Goal: Task Accomplishment & Management: Use online tool/utility

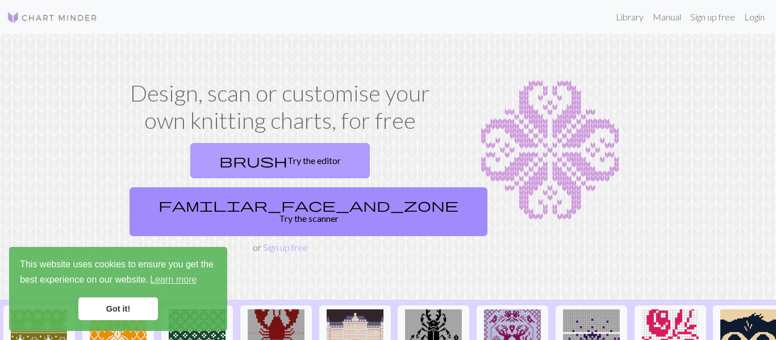
click at [244, 159] on link "brush Try the editor" at bounding box center [280, 160] width 180 height 35
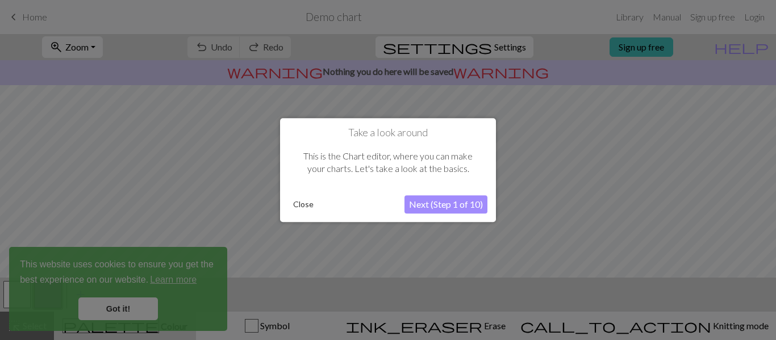
click at [306, 204] on button "Close" at bounding box center [304, 204] width 30 height 17
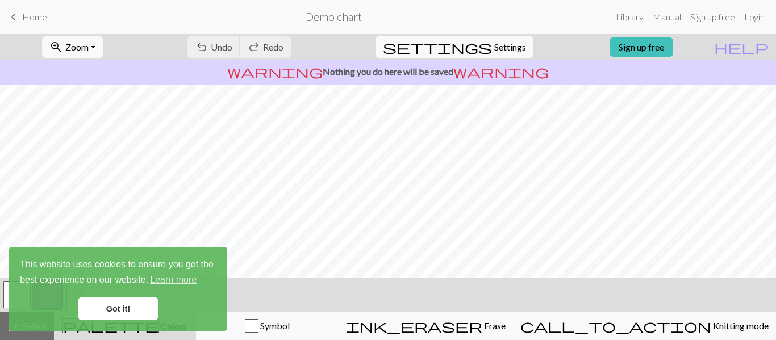
click at [139, 309] on link "Got it!" at bounding box center [118, 309] width 80 height 23
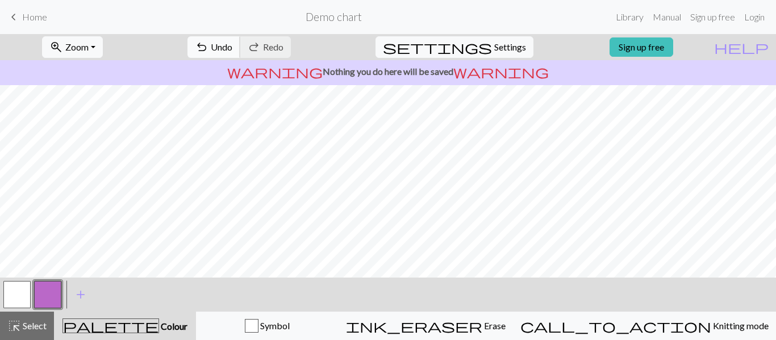
click at [209, 48] on span "undo" at bounding box center [202, 47] width 14 height 16
click at [247, 48] on div "undo Undo Undo redo Redo Redo" at bounding box center [239, 47] width 120 height 26
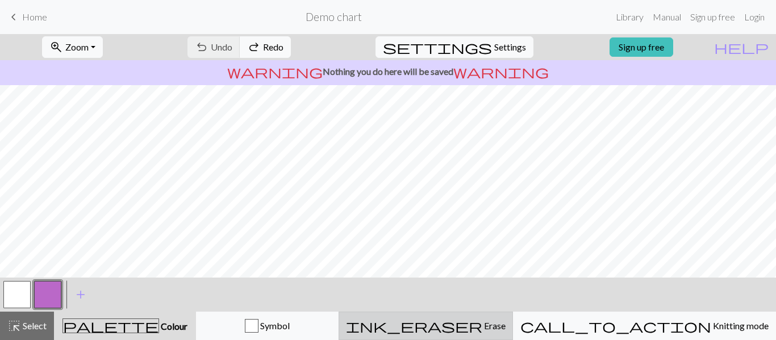
click at [501, 326] on span "Erase" at bounding box center [494, 326] width 23 height 11
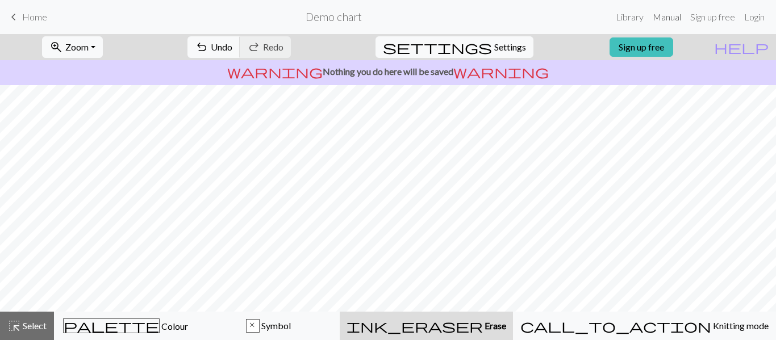
click at [670, 18] on link "Manual" at bounding box center [668, 17] width 38 height 23
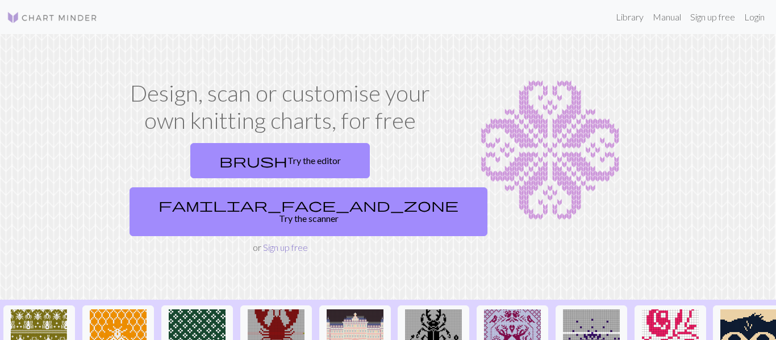
click at [292, 242] on link "Sign up free" at bounding box center [285, 247] width 45 height 11
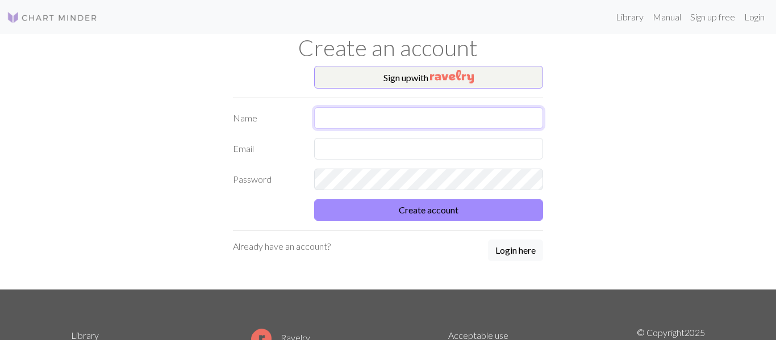
click at [381, 123] on input "text" at bounding box center [429, 118] width 230 height 22
type input "m"
type input "millie"
click at [382, 151] on input "text" at bounding box center [429, 149] width 230 height 22
type input "[PERSON_NAME][EMAIL_ADDRESS][DOMAIN_NAME]"
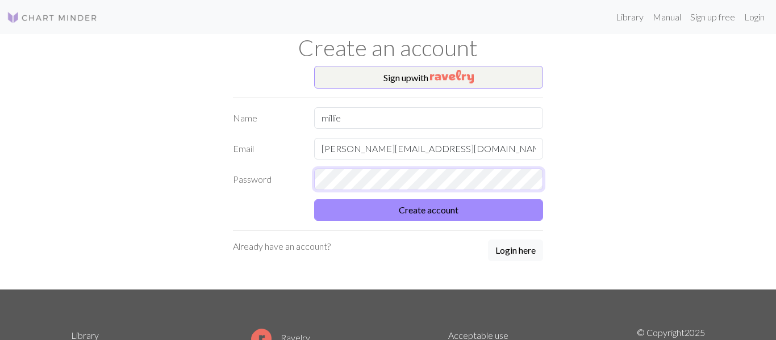
click at [314, 200] on button "Create account" at bounding box center [429, 211] width 230 height 22
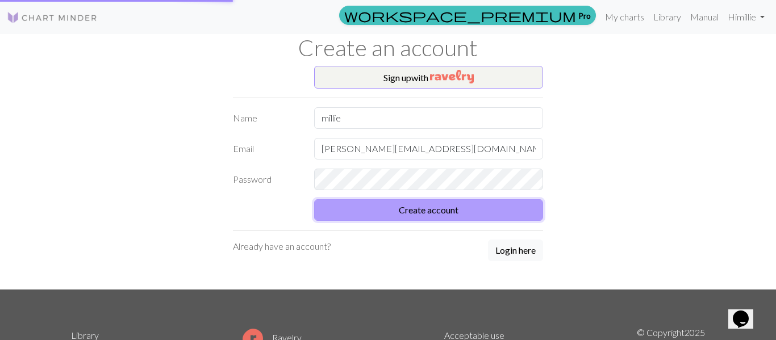
click at [430, 213] on button "Create account" at bounding box center [429, 211] width 230 height 22
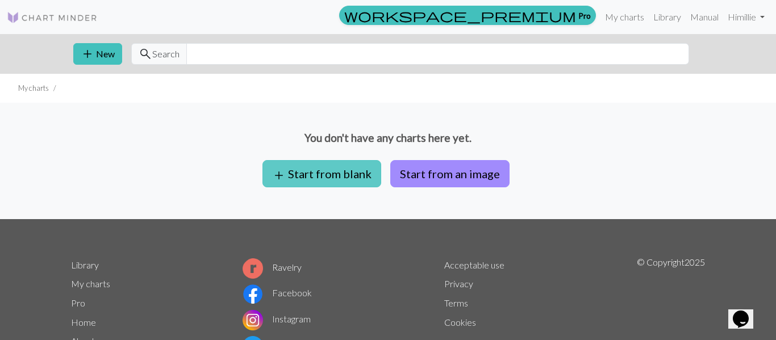
click at [336, 181] on button "add Start from blank" at bounding box center [322, 173] width 119 height 27
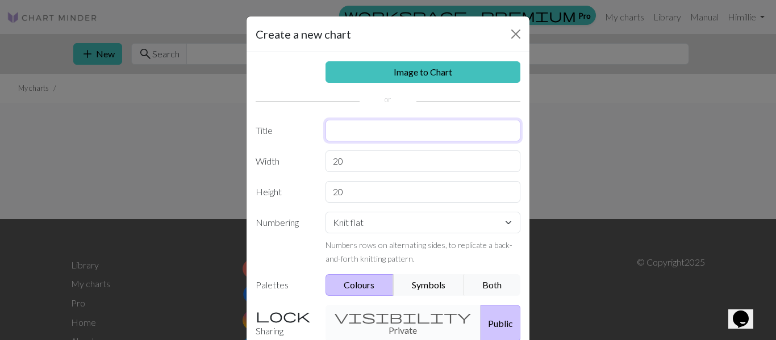
click at [367, 134] on input "text" at bounding box center [424, 131] width 196 height 22
click at [417, 226] on select "Knit flat Knit in the round Lace knitting Cross stitch" at bounding box center [424, 223] width 196 height 22
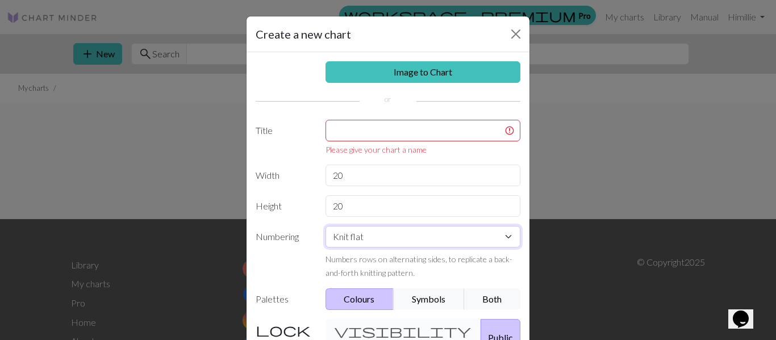
click at [420, 228] on select "Knit flat Knit in the round Lace knitting Cross stitch" at bounding box center [424, 237] width 196 height 22
click at [358, 326] on div "visibility Private Public" at bounding box center [423, 337] width 209 height 37
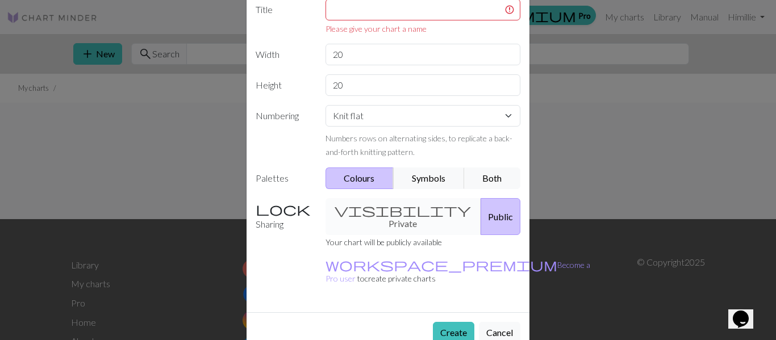
scroll to position [123, 0]
click at [369, 214] on div "visibility Private Public" at bounding box center [423, 215] width 209 height 37
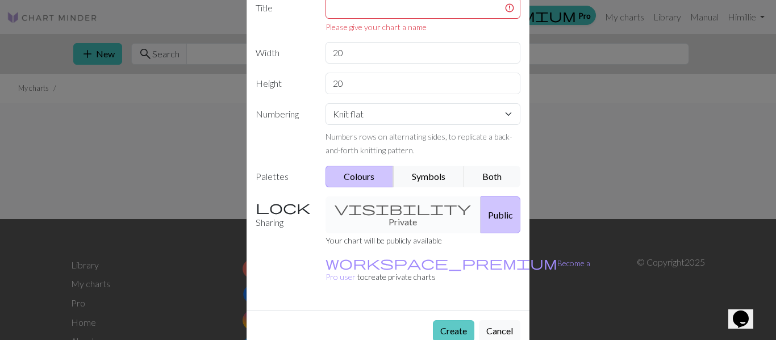
click at [461, 321] on button "Create" at bounding box center [453, 332] width 41 height 22
click at [444, 321] on button "Create" at bounding box center [453, 332] width 41 height 22
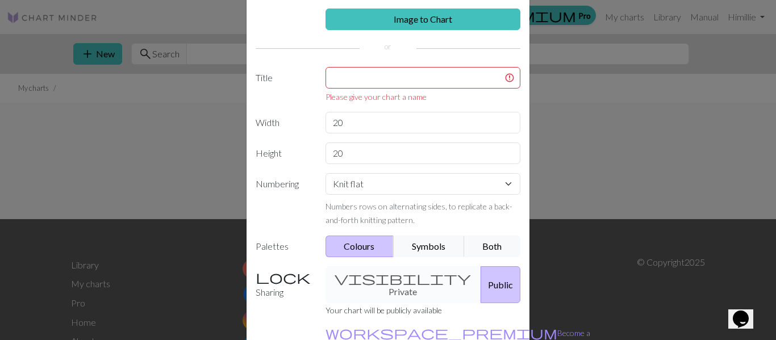
scroll to position [57, 0]
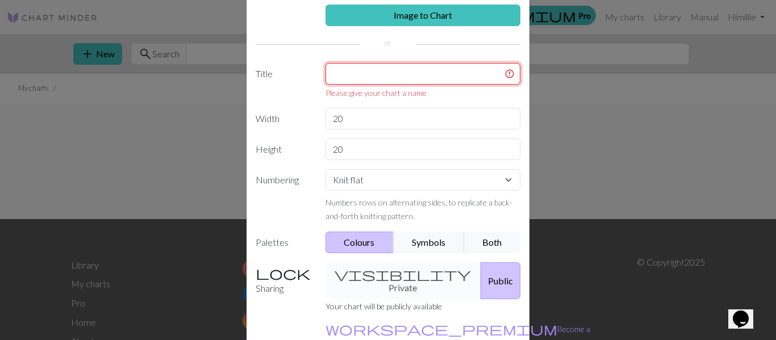
click at [454, 70] on input "text" at bounding box center [424, 74] width 196 height 22
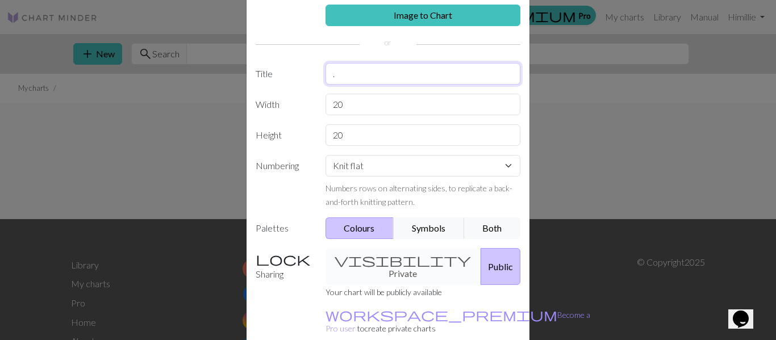
scroll to position [109, 0]
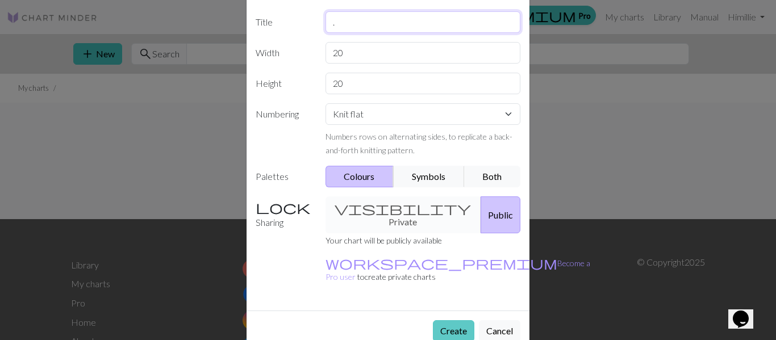
type input "."
click at [454, 321] on button "Create" at bounding box center [453, 332] width 41 height 22
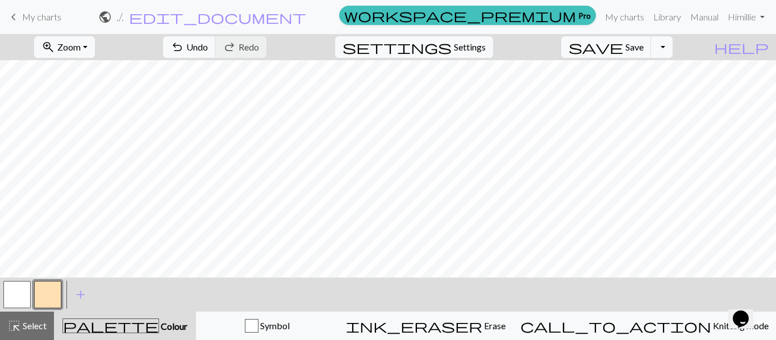
click at [144, 336] on button "palette Colour Colour" at bounding box center [125, 326] width 142 height 28
click at [128, 326] on span "palette" at bounding box center [110, 326] width 95 height 16
click at [127, 329] on span "palette" at bounding box center [110, 326] width 95 height 16
click at [9, 289] on button "button" at bounding box center [16, 294] width 27 height 27
click at [60, 290] on button "button" at bounding box center [47, 294] width 27 height 27
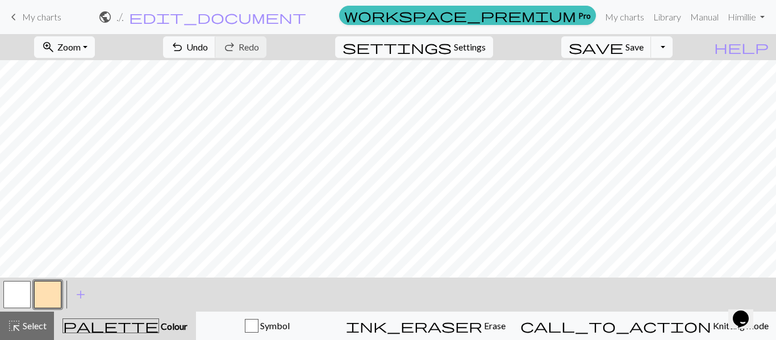
click at [120, 329] on div "palette Colour Colour" at bounding box center [125, 326] width 128 height 15
click at [24, 324] on span "Select" at bounding box center [34, 326] width 26 height 11
click at [47, 284] on button "button" at bounding box center [47, 294] width 27 height 27
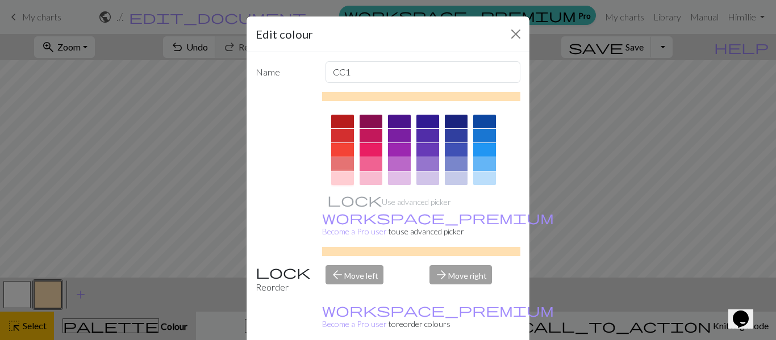
click at [339, 174] on div at bounding box center [342, 179] width 23 height 14
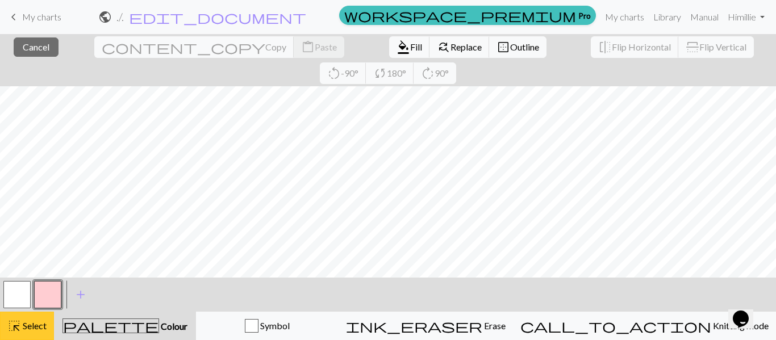
click at [15, 326] on span "highlight_alt" at bounding box center [14, 326] width 14 height 16
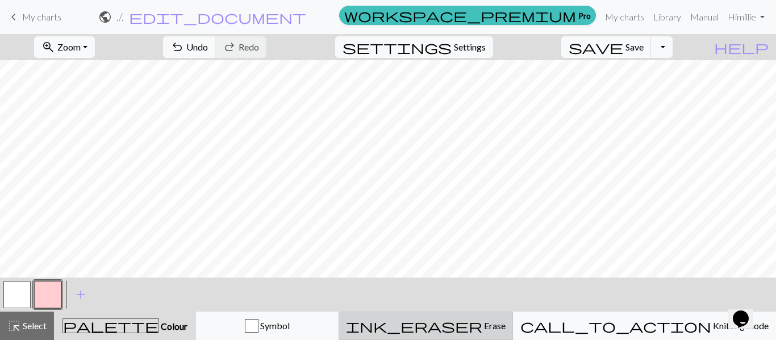
click at [483, 323] on span "ink_eraser" at bounding box center [414, 326] width 136 height 16
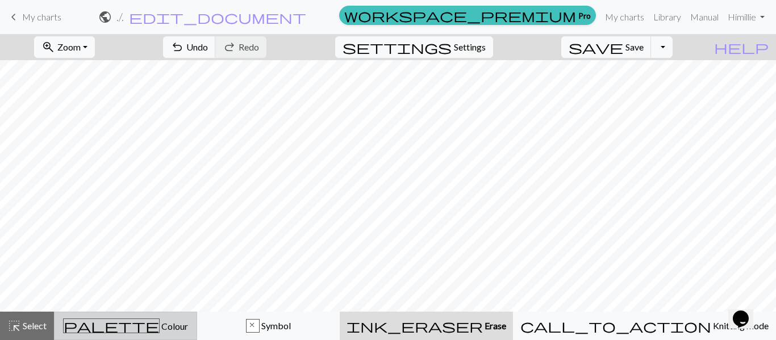
click at [149, 320] on div "palette Colour Colour" at bounding box center [125, 326] width 128 height 15
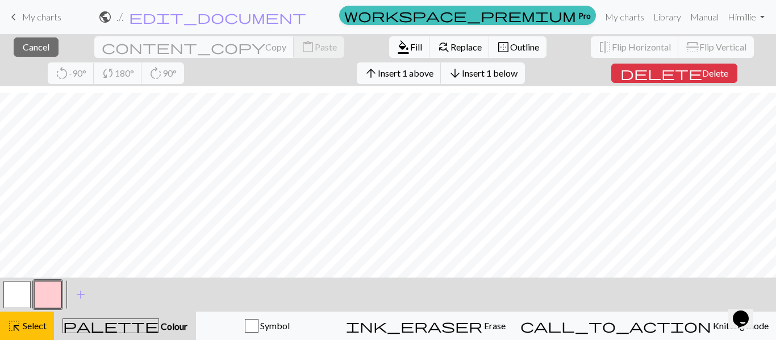
scroll to position [35, 0]
click at [19, 290] on button "button" at bounding box center [16, 294] width 27 height 27
click at [54, 288] on button "button" at bounding box center [47, 294] width 27 height 27
click at [36, 38] on button "close Cancel" at bounding box center [36, 47] width 45 height 19
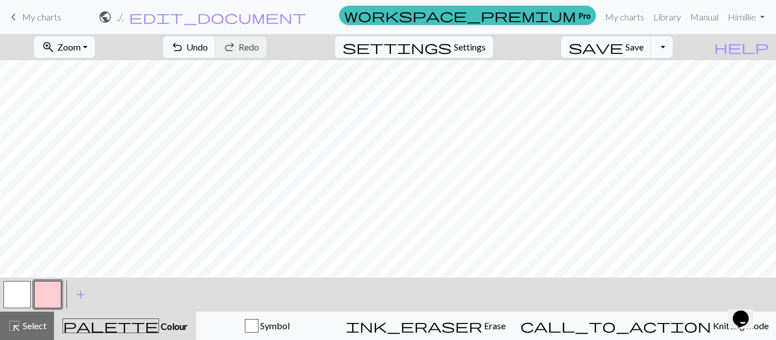
scroll to position [26, 0]
click at [184, 46] on span "undo" at bounding box center [178, 47] width 14 height 16
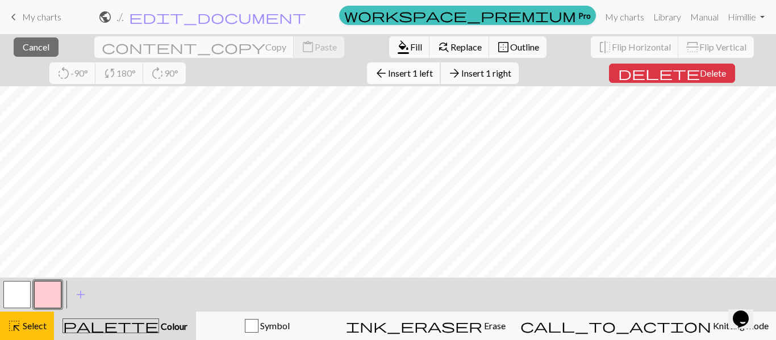
click at [388, 76] on span "Insert 1 left" at bounding box center [410, 73] width 45 height 11
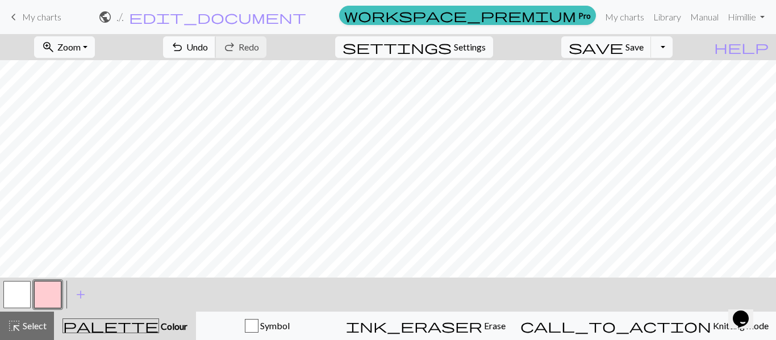
click at [184, 47] on span "undo" at bounding box center [178, 47] width 14 height 16
click at [259, 50] on span "Redo" at bounding box center [249, 46] width 20 height 11
click at [208, 48] on span "Undo" at bounding box center [197, 46] width 22 height 11
click at [208, 45] on span "Undo" at bounding box center [197, 46] width 22 height 11
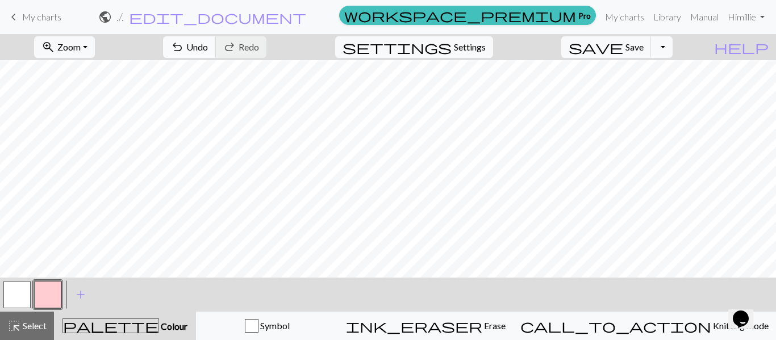
click at [208, 45] on span "Undo" at bounding box center [197, 46] width 22 height 11
click at [208, 44] on span "Undo" at bounding box center [197, 46] width 22 height 11
click at [208, 45] on span "Undo" at bounding box center [197, 46] width 22 height 11
click at [208, 41] on span "Undo" at bounding box center [197, 46] width 22 height 11
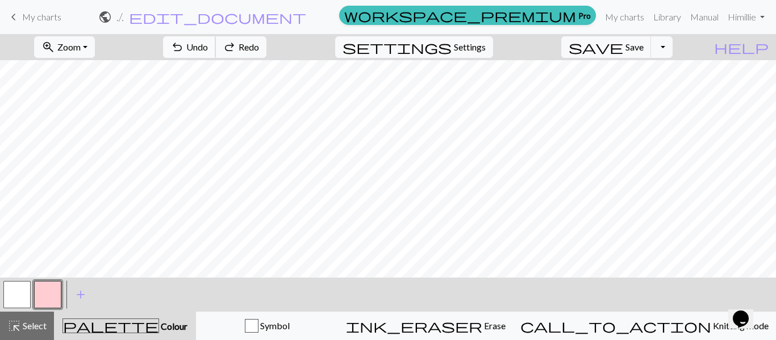
click at [208, 43] on span "Undo" at bounding box center [197, 46] width 22 height 11
click at [208, 42] on span "Undo" at bounding box center [197, 46] width 22 height 11
click at [208, 44] on span "Undo" at bounding box center [197, 46] width 22 height 11
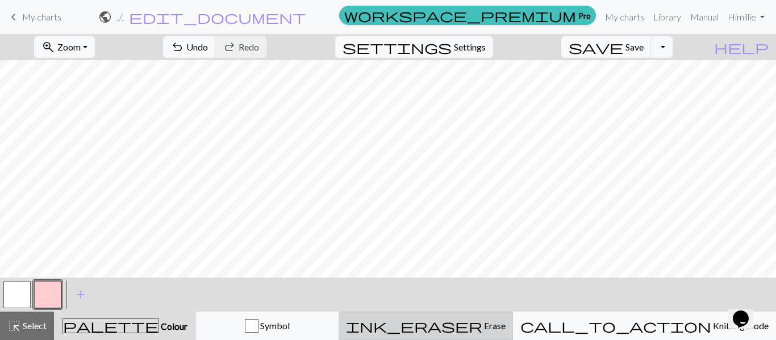
click at [505, 322] on span "Erase" at bounding box center [494, 326] width 23 height 11
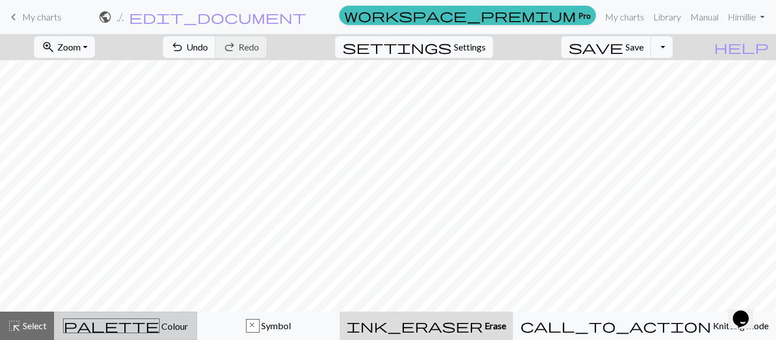
click at [163, 330] on span "Colour" at bounding box center [174, 326] width 28 height 11
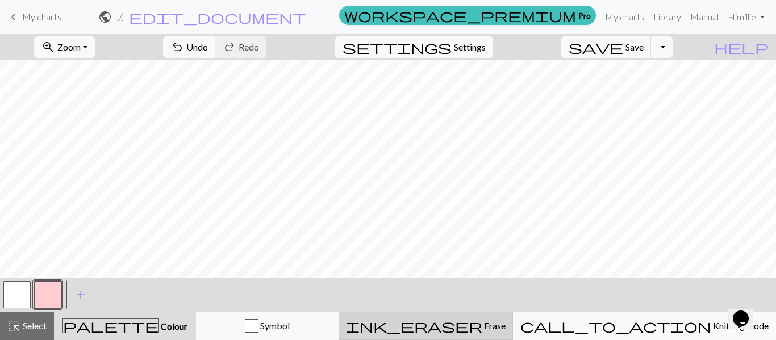
click at [504, 330] on span "Erase" at bounding box center [494, 326] width 23 height 11
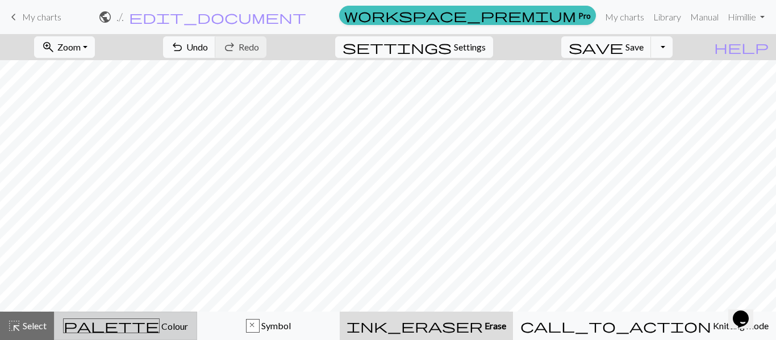
click at [160, 329] on span "Colour" at bounding box center [174, 326] width 28 height 11
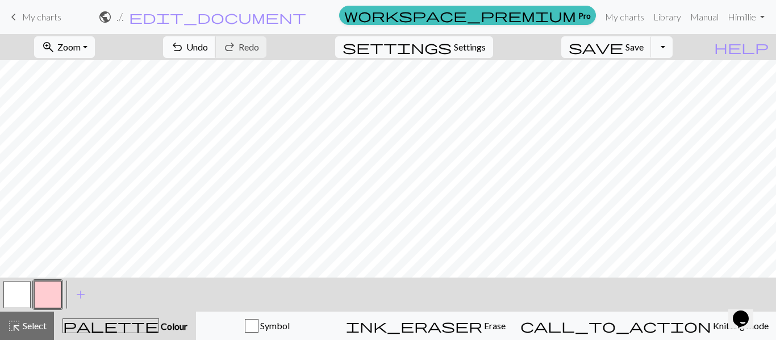
click at [216, 39] on button "undo Undo Undo" at bounding box center [189, 47] width 53 height 22
click at [184, 46] on span "undo" at bounding box center [178, 47] width 14 height 16
click at [184, 47] on span "undo" at bounding box center [178, 47] width 14 height 16
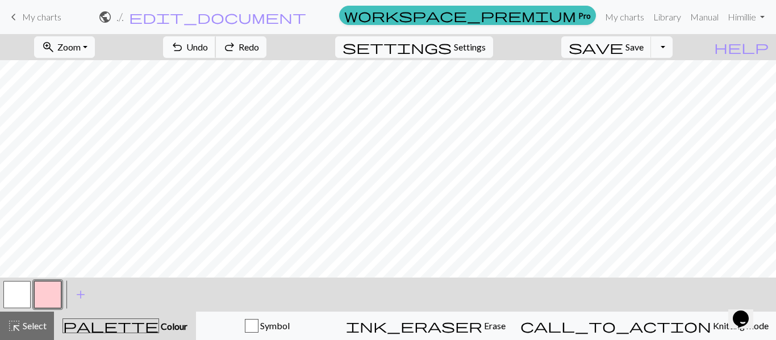
click at [208, 50] on span "Undo" at bounding box center [197, 46] width 22 height 11
click at [216, 56] on button "undo Undo Undo" at bounding box center [189, 47] width 53 height 22
click at [216, 50] on button "undo Undo Undo" at bounding box center [189, 47] width 53 height 22
click at [216, 40] on button "undo Undo Undo" at bounding box center [189, 47] width 53 height 22
click at [208, 41] on span "Undo" at bounding box center [197, 46] width 22 height 11
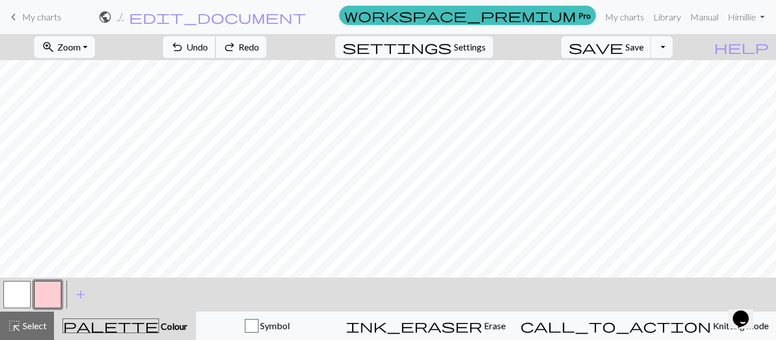
click at [208, 43] on span "Undo" at bounding box center [197, 46] width 22 height 11
click at [208, 45] on span "Undo" at bounding box center [197, 46] width 22 height 11
click at [216, 39] on button "undo Undo Undo" at bounding box center [189, 47] width 53 height 22
click at [216, 40] on button "undo Undo Undo" at bounding box center [189, 47] width 53 height 22
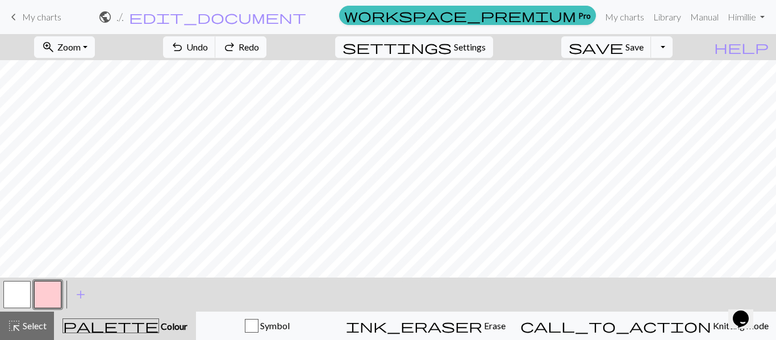
click at [259, 52] on span "Redo" at bounding box center [249, 46] width 20 height 11
click at [452, 51] on span "settings" at bounding box center [397, 47] width 109 height 16
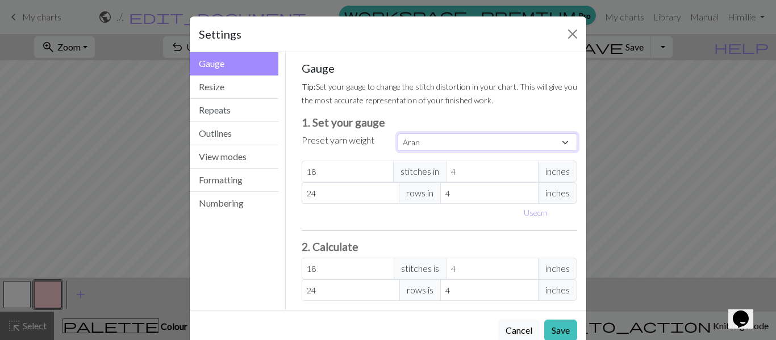
click at [569, 139] on select "Custom Square Lace Light Fingering Fingering Sport Double knit Worsted Aran Bul…" at bounding box center [488, 143] width 180 height 18
select select "bulky"
click at [398, 134] on select "Custom Square Lace Light Fingering Fingering Sport Double knit Worsted Aran Bul…" at bounding box center [488, 143] width 180 height 18
type input "14"
type input "19"
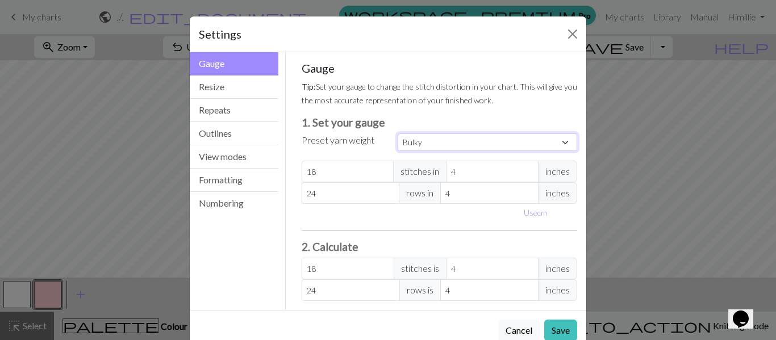
type input "14"
type input "19"
click at [554, 322] on button "Save" at bounding box center [561, 331] width 33 height 22
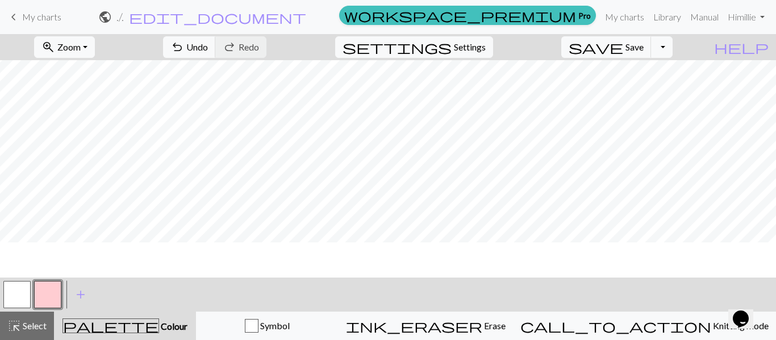
scroll to position [19, 0]
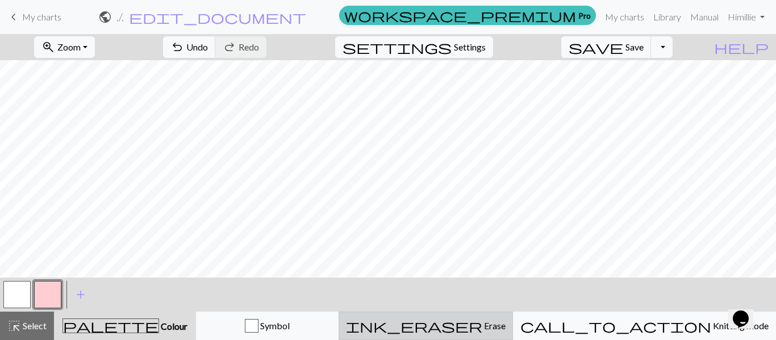
click at [506, 323] on span "Erase" at bounding box center [494, 326] width 23 height 11
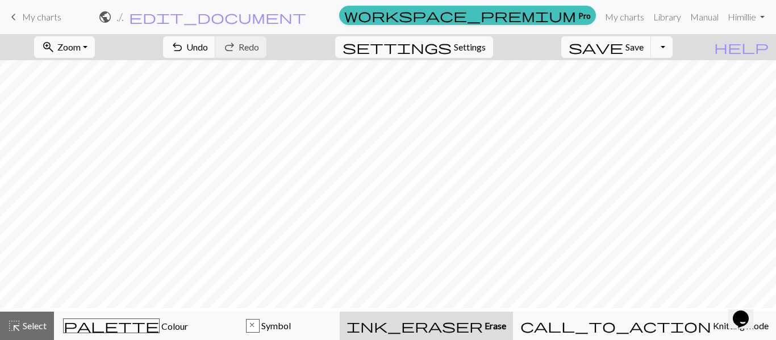
scroll to position [15, 0]
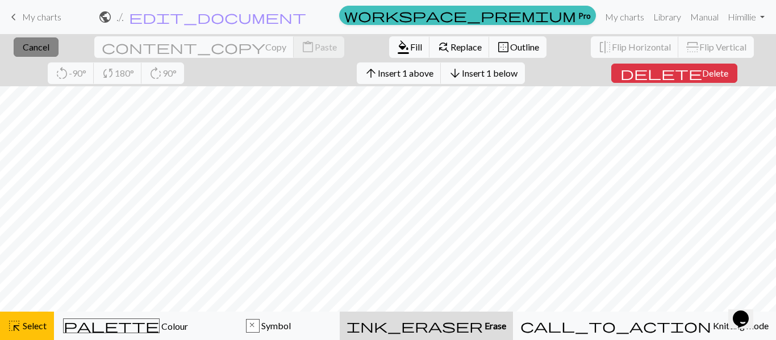
click at [27, 38] on button "close Cancel" at bounding box center [36, 47] width 45 height 19
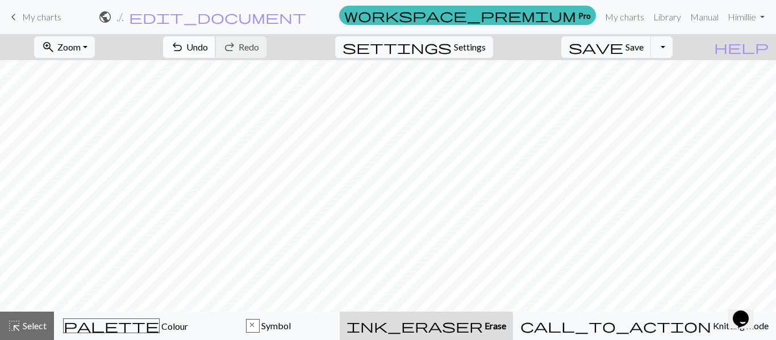
click at [208, 42] on span "Undo" at bounding box center [197, 46] width 22 height 11
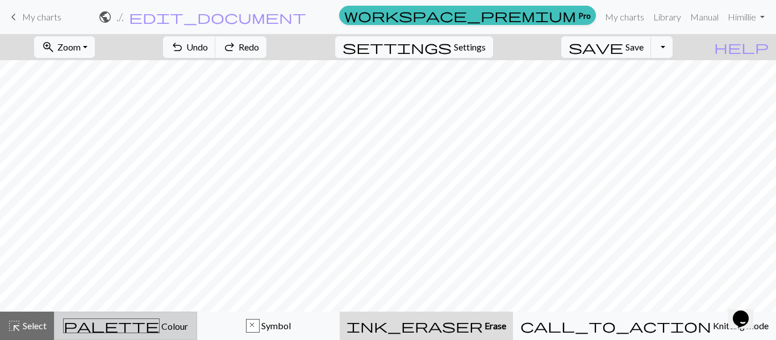
click at [155, 332] on div "palette Colour Colour" at bounding box center [125, 326] width 128 height 15
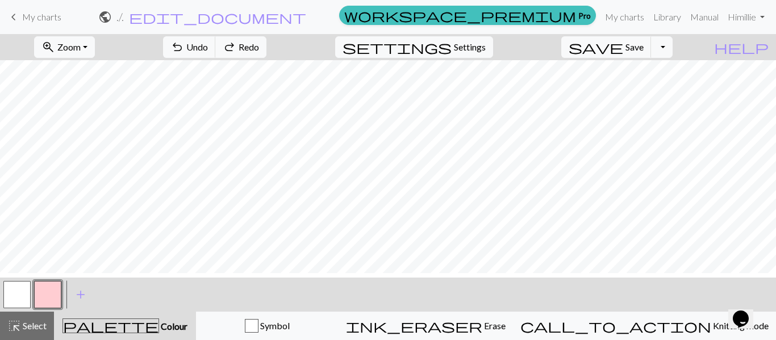
scroll to position [40, 0]
click at [208, 47] on span "Undo" at bounding box center [197, 46] width 22 height 11
click at [644, 52] on span "Save" at bounding box center [635, 46] width 18 height 11
click at [673, 55] on button "Toggle Dropdown" at bounding box center [662, 47] width 22 height 22
